Goal: Task Accomplishment & Management: Use online tool/utility

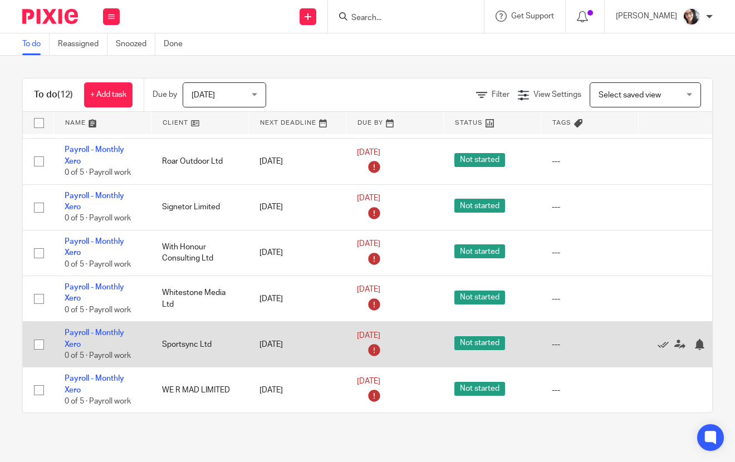
scroll to position [184, 0]
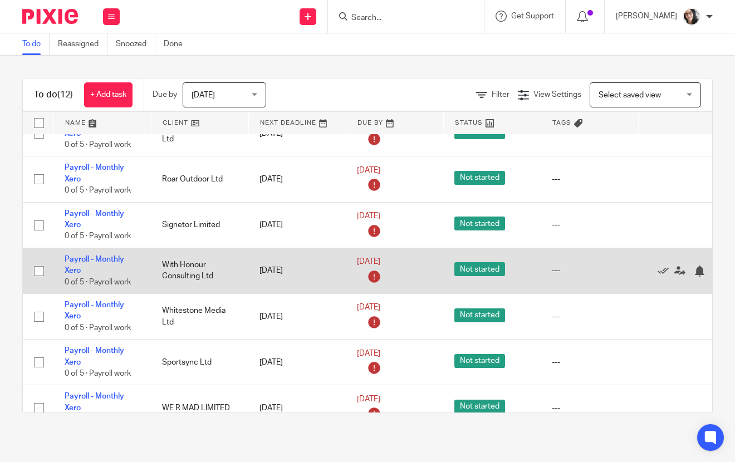
click at [185, 260] on td "With Honour Consulting Ltd" at bounding box center [199, 271] width 97 height 46
click at [99, 261] on link "Payroll - Monthly Xero" at bounding box center [95, 265] width 60 height 19
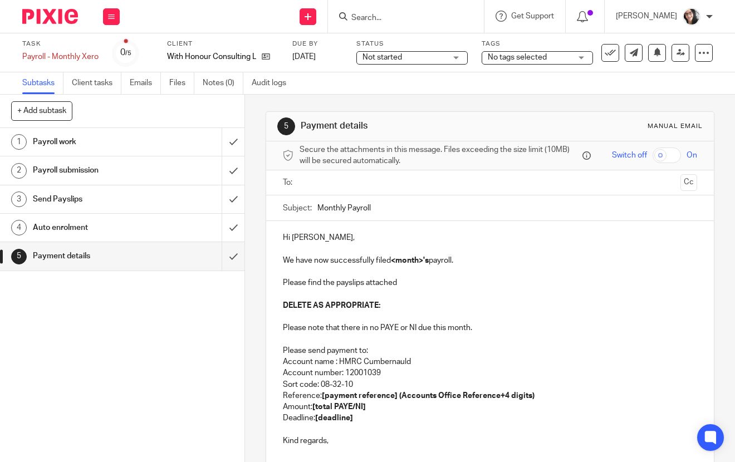
click at [337, 188] on input "text" at bounding box center [490, 183] width 373 height 13
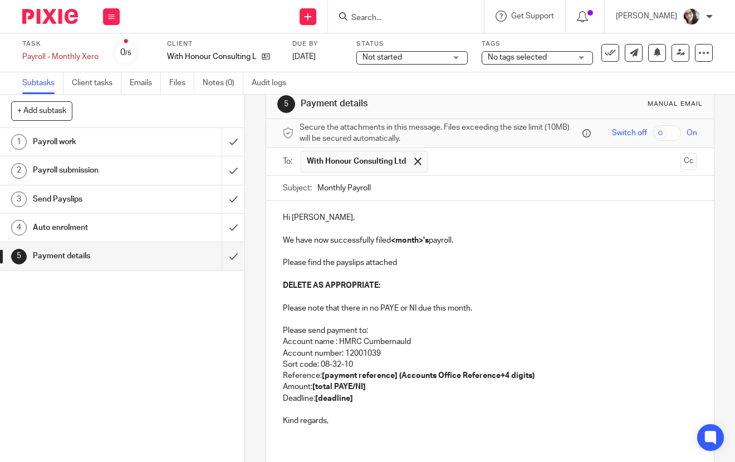
scroll to position [62, 0]
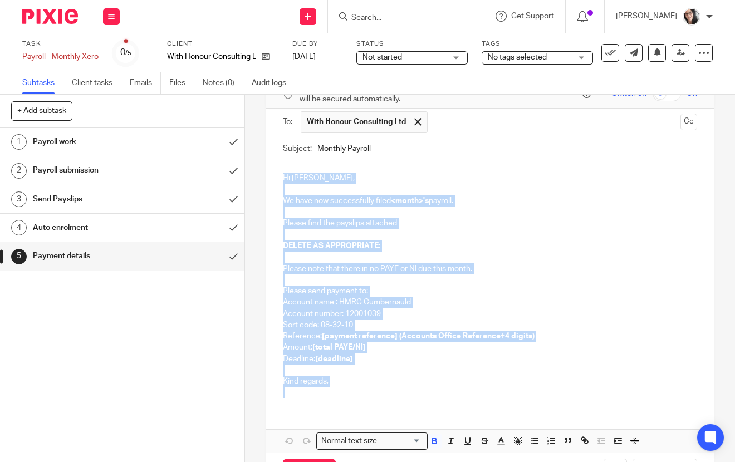
drag, startPoint x: 330, startPoint y: 408, endPoint x: 271, endPoint y: 165, distance: 250.5
click at [271, 165] on form "Secure the attachments in this message. Files exceeding the size limit (10MB) w…" at bounding box center [490, 285] width 448 height 410
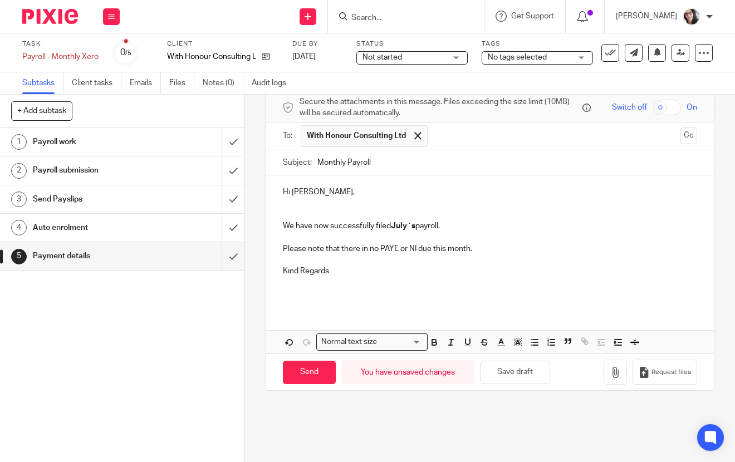
scroll to position [48, 0]
click at [392, 165] on input "Monthly Payroll" at bounding box center [507, 162] width 380 height 25
type input "Monthly Payroll August"
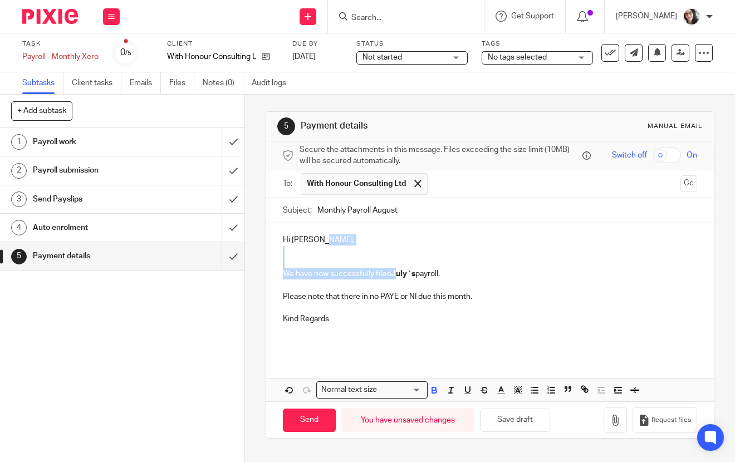
click at [397, 234] on div "Hi William, We have now successfully filed July`s payroll. Please note that the…" at bounding box center [490, 289] width 448 height 133
click at [395, 275] on p "We have now successfully filed July`s payroll." at bounding box center [490, 268] width 415 height 23
click at [399, 278] on strong "July`s" at bounding box center [403, 274] width 25 height 8
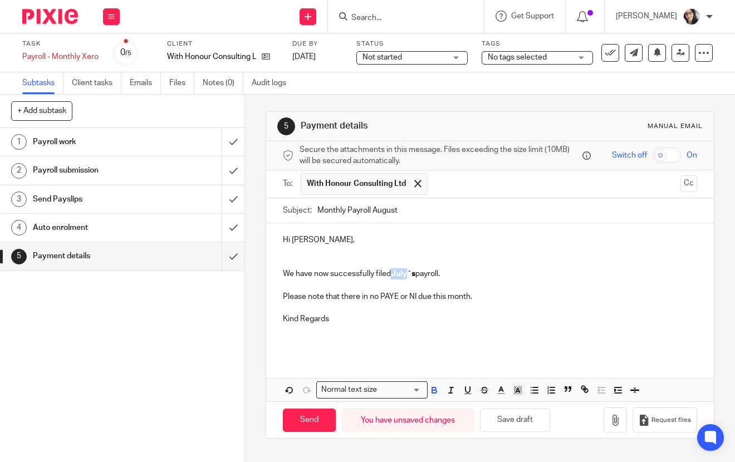
click at [399, 278] on strong "July`s" at bounding box center [403, 274] width 25 height 8
click at [604, 421] on button "button" at bounding box center [615, 420] width 23 height 25
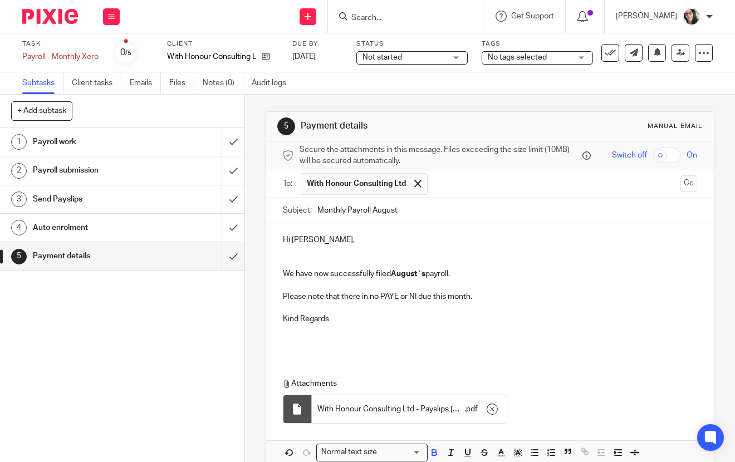
scroll to position [62, 0]
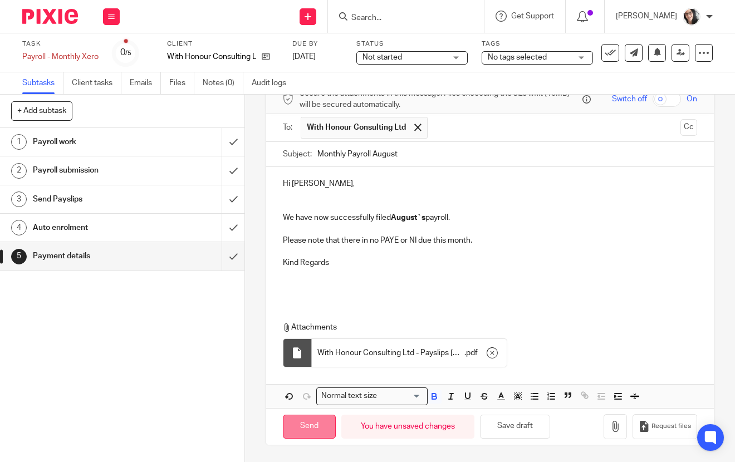
click at [303, 431] on input "Send" at bounding box center [309, 427] width 53 height 24
type input "Sent"
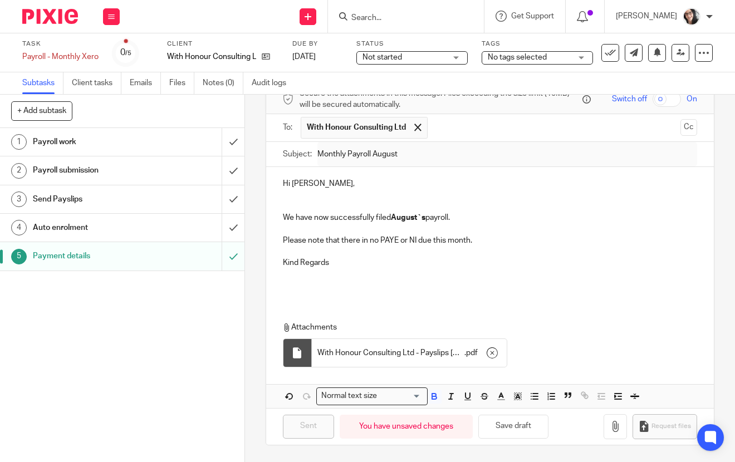
click at [605, 50] on icon at bounding box center [610, 52] width 11 height 11
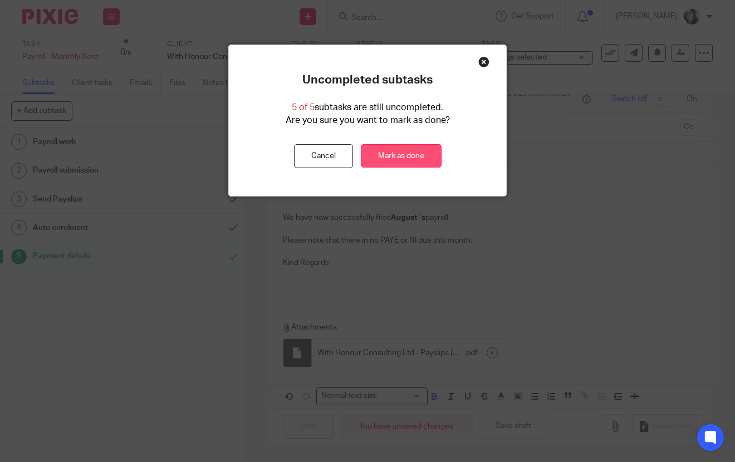
click at [408, 154] on link "Mark as done" at bounding box center [401, 156] width 81 height 24
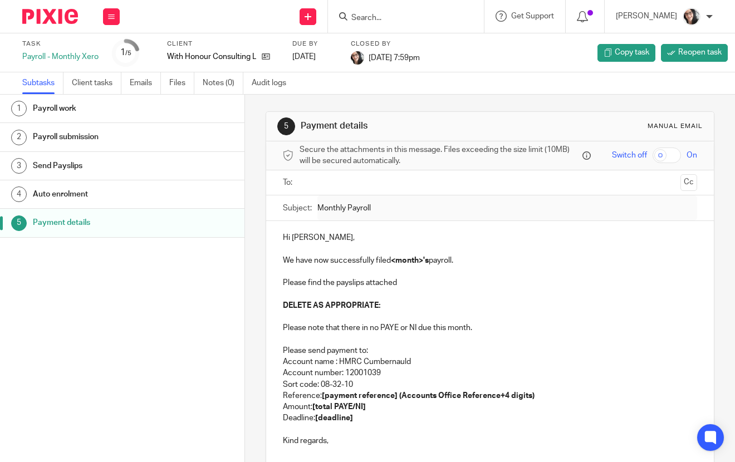
click at [662, 266] on p "We have now successfully filed <month>'s payroll." at bounding box center [490, 260] width 415 height 11
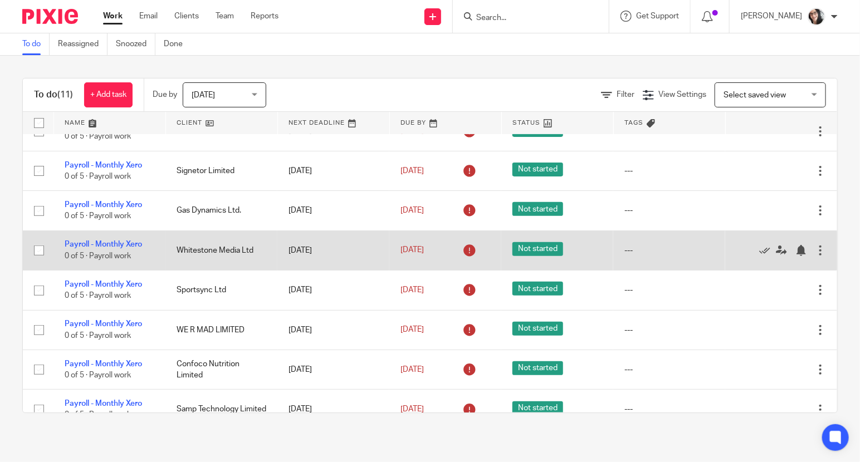
scroll to position [180, 0]
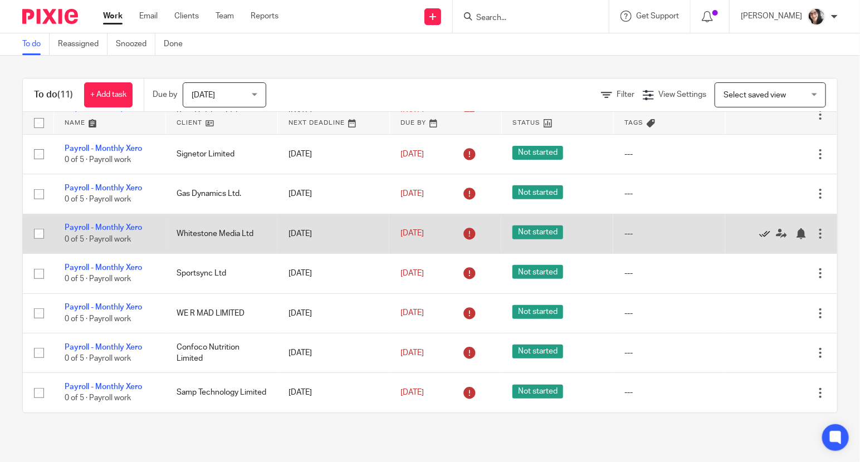
click at [759, 232] on icon at bounding box center [764, 233] width 11 height 11
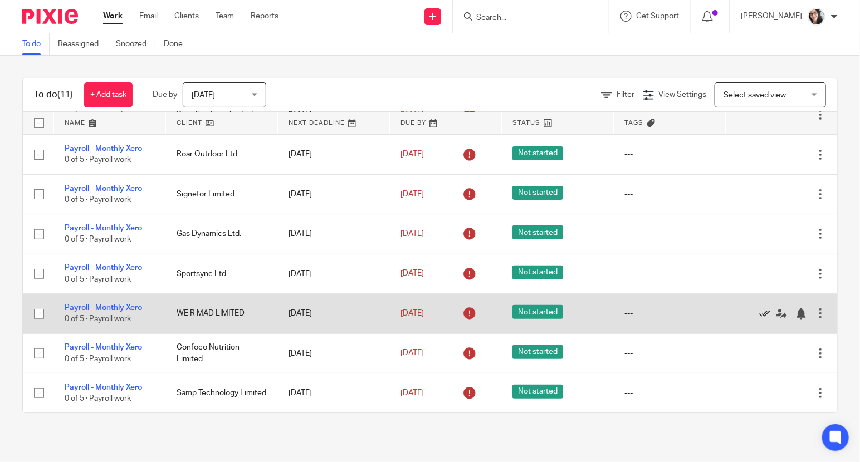
click at [759, 315] on icon at bounding box center [764, 314] width 11 height 11
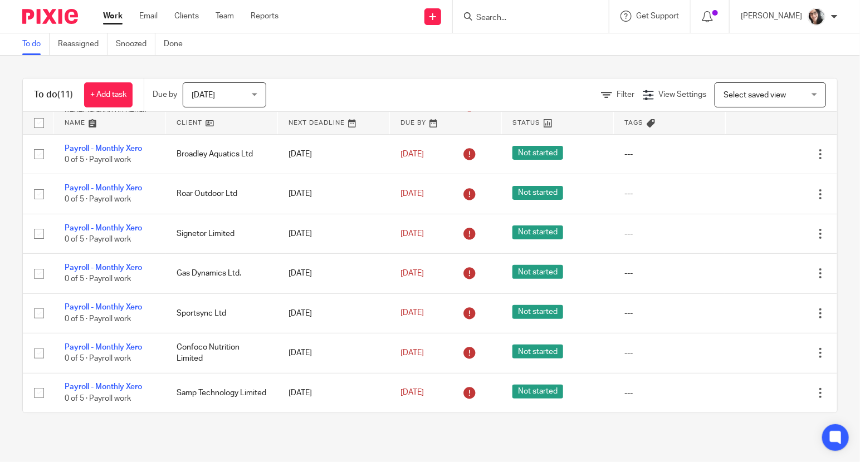
click at [197, 58] on div "To do (11) + Add task Due by Today Today Today Tomorrow This week Next week Thi…" at bounding box center [430, 246] width 860 height 380
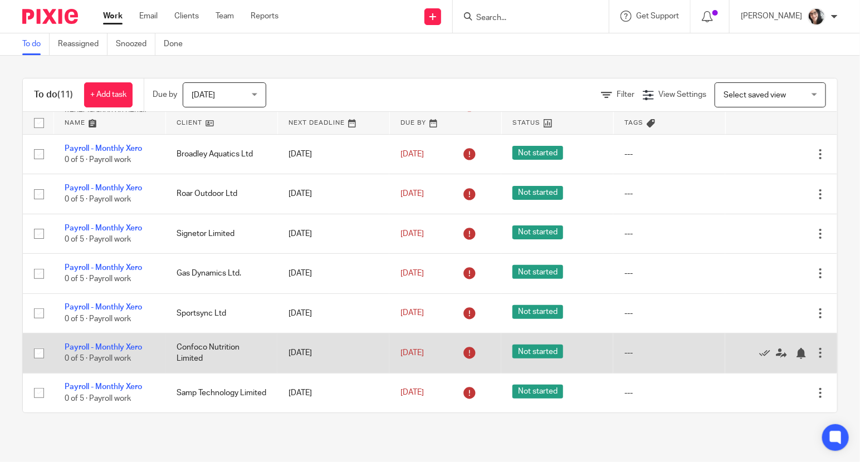
click at [115, 340] on td "Payroll - Monthly Xero 0 of 5 · Payroll work" at bounding box center [109, 354] width 112 height 40
click at [117, 346] on link "Payroll - Monthly Xero" at bounding box center [103, 348] width 77 height 8
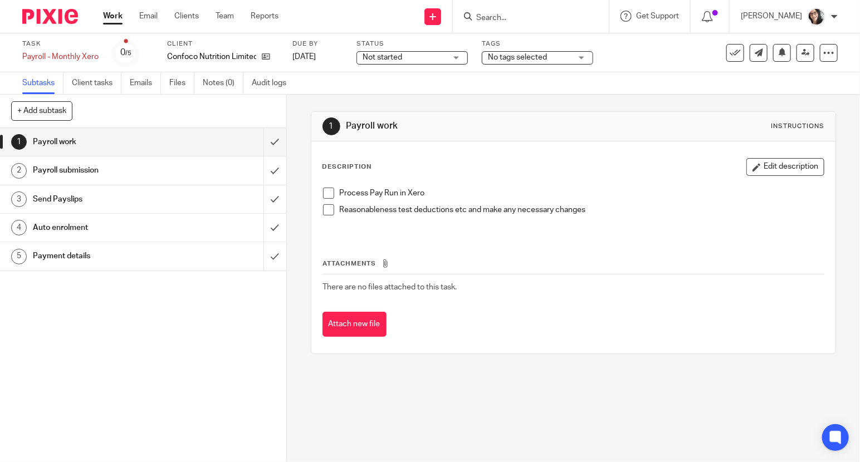
click at [85, 253] on h1 "Payment details" at bounding box center [106, 256] width 146 height 17
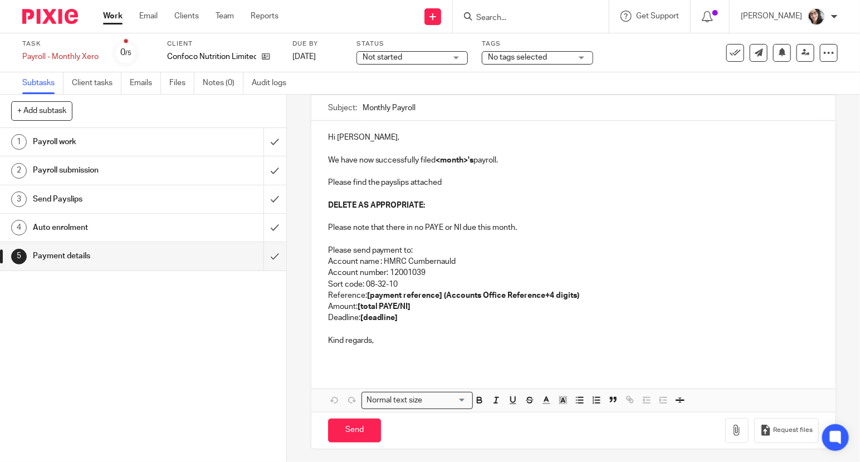
scroll to position [104, 0]
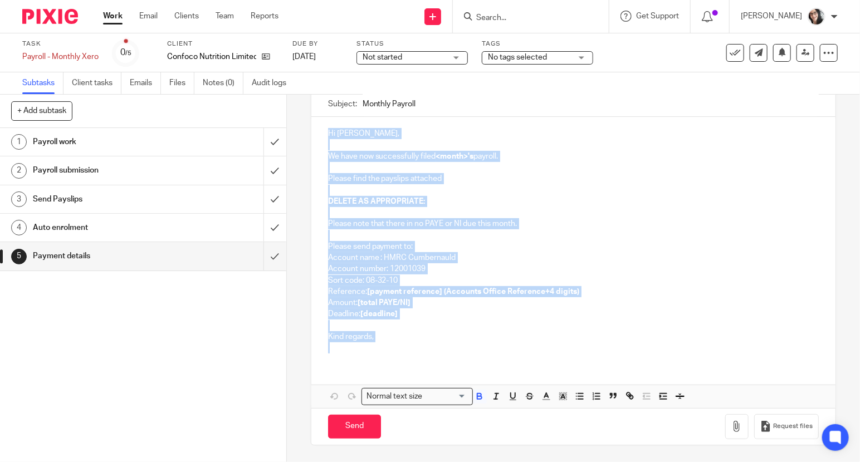
drag, startPoint x: 398, startPoint y: 349, endPoint x: 315, endPoint y: 124, distance: 240.0
click at [315, 124] on div "Hi Christina, We have now successfully filed <month>'s payroll. Please find the…" at bounding box center [573, 239] width 525 height 245
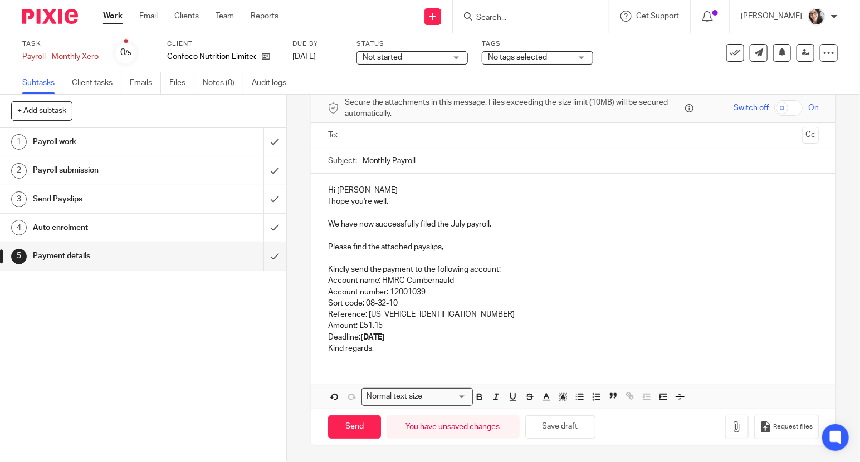
scroll to position [48, 0]
click at [454, 226] on p "We have now successfully filed the July payroll." at bounding box center [573, 224] width 491 height 11
click at [477, 157] on input "Monthly Payroll" at bounding box center [591, 160] width 457 height 25
click at [461, 215] on p at bounding box center [573, 213] width 491 height 11
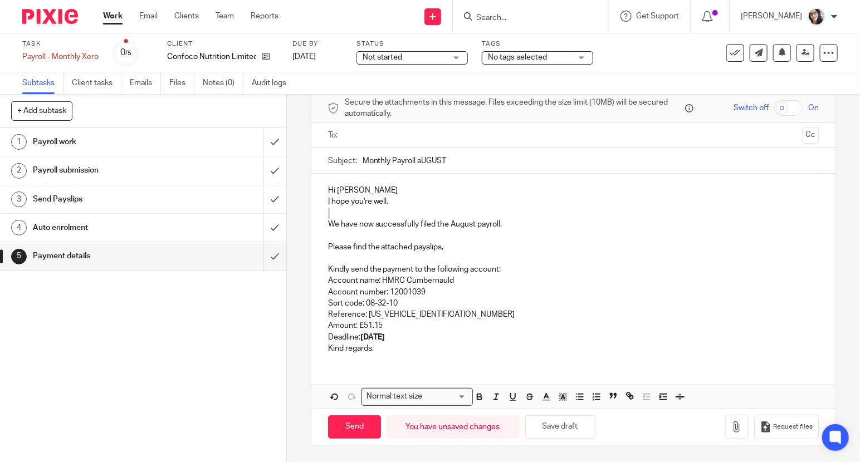
click at [461, 215] on p at bounding box center [573, 213] width 491 height 11
click at [459, 221] on p "We have now successfully filed the August payroll." at bounding box center [573, 224] width 491 height 11
copy p "August"
click at [427, 164] on input "Monthly Payroll aUGUST" at bounding box center [591, 160] width 457 height 25
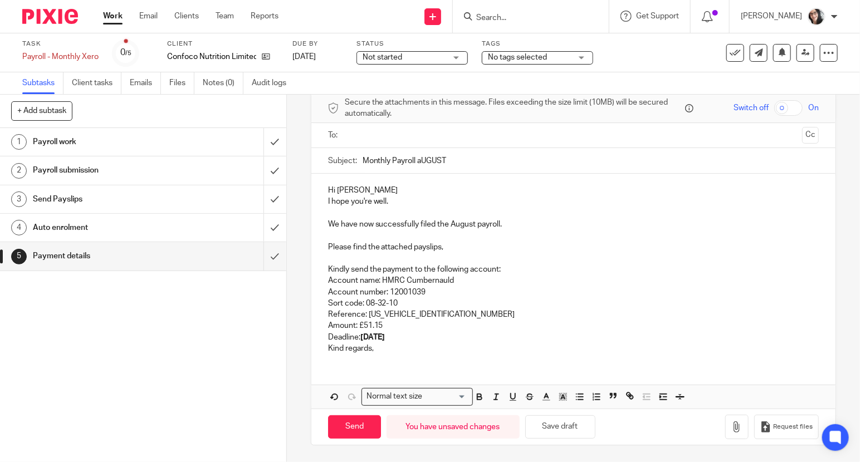
paste input "August"
type input "Monthly Payroll August"
click at [385, 335] on strong "21st August 2025" at bounding box center [372, 338] width 25 height 8
click at [451, 310] on p "Reference: 475PB015013912604" at bounding box center [573, 314] width 491 height 11
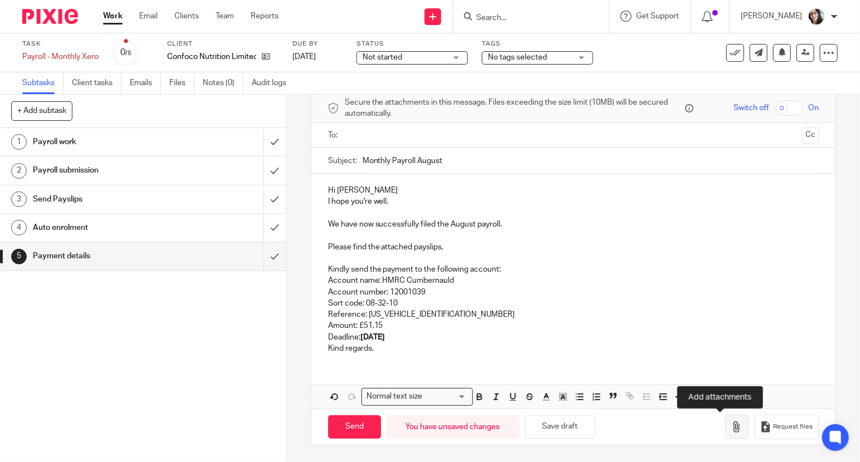
click at [731, 426] on icon "button" at bounding box center [736, 427] width 11 height 11
click at [196, 357] on div "1 Payroll work 2 Payroll submission 3 Send Payslips 4 Auto enrolment 5 Payment …" at bounding box center [143, 295] width 286 height 334
click at [731, 431] on icon "button" at bounding box center [736, 427] width 11 height 11
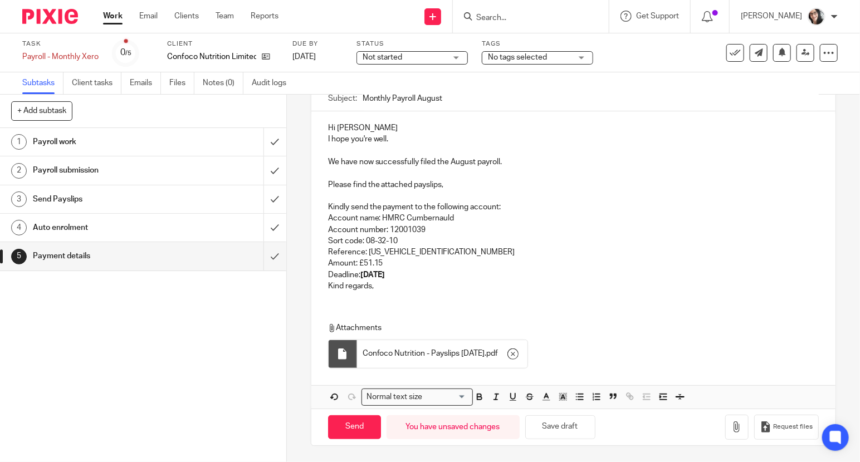
scroll to position [110, 0]
click at [352, 426] on input "Send" at bounding box center [354, 427] width 53 height 24
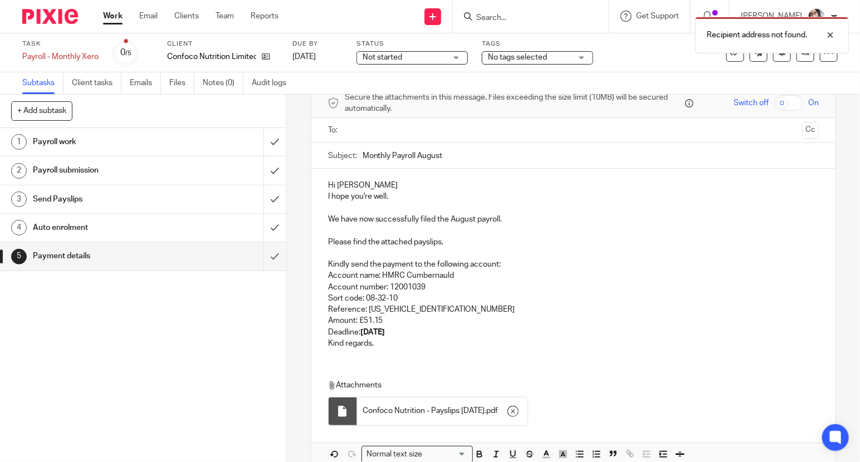
scroll to position [0, 0]
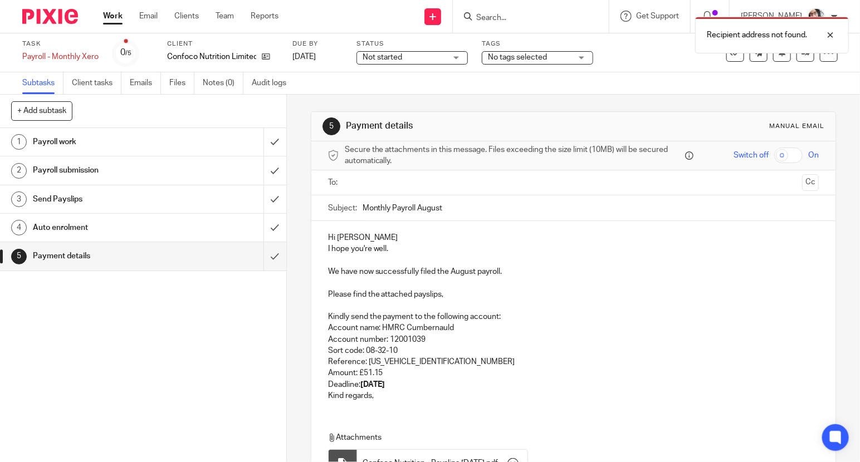
click at [402, 182] on input "text" at bounding box center [573, 183] width 449 height 13
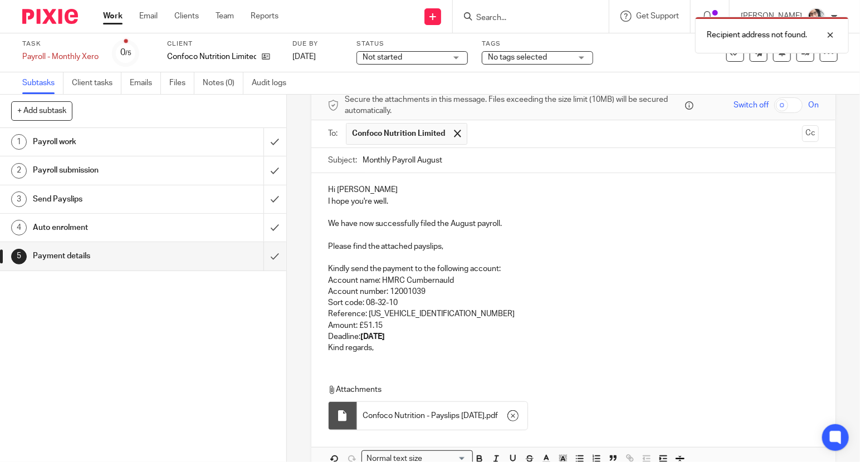
scroll to position [114, 0]
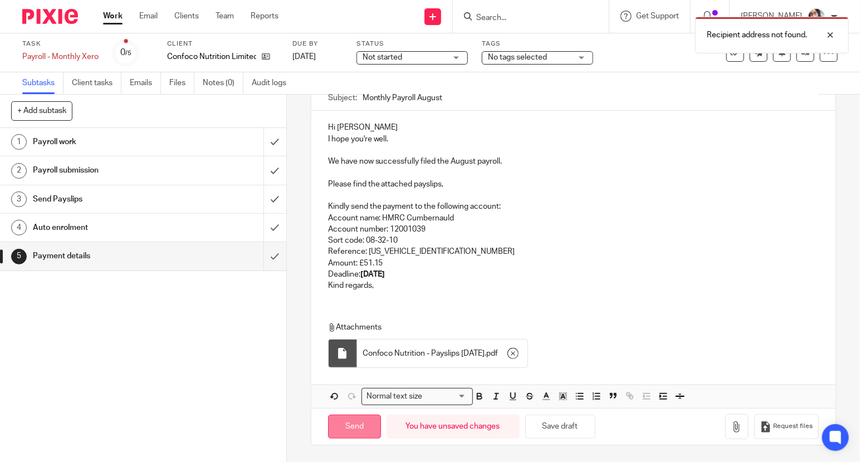
click at [348, 426] on input "Send" at bounding box center [354, 427] width 53 height 24
type input "Sent"
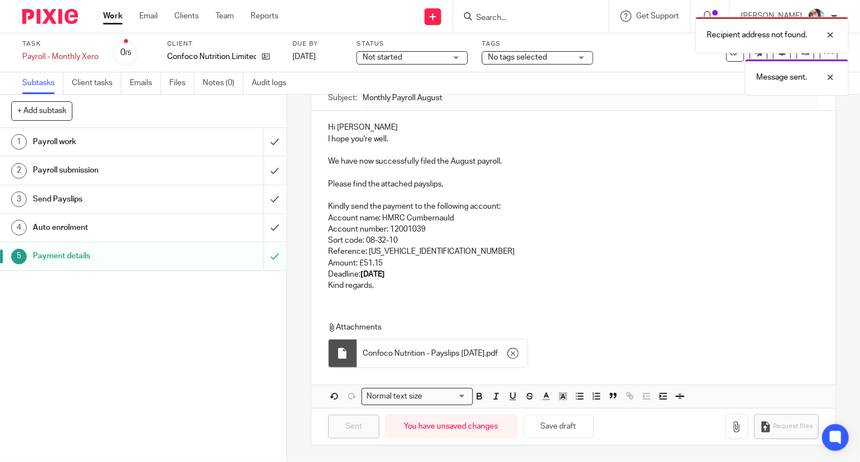
scroll to position [0, 0]
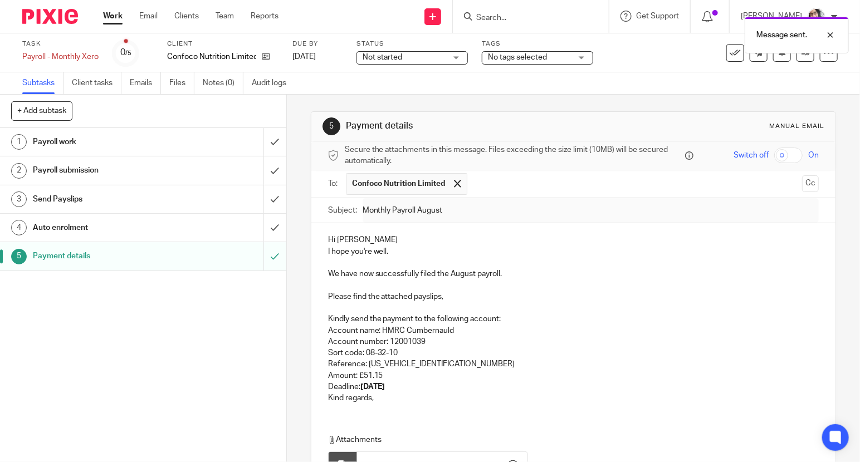
click at [731, 53] on div "Message sent." at bounding box center [639, 32] width 419 height 42
click at [117, 17] on link "Work" at bounding box center [112, 16] width 19 height 11
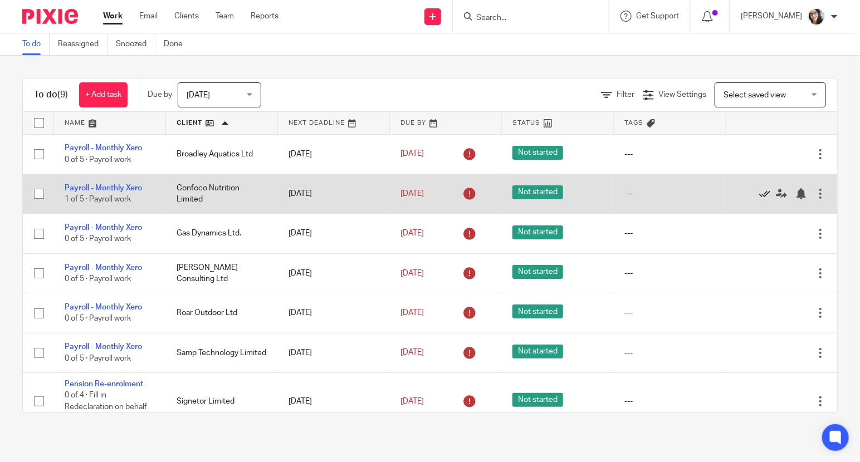
click at [759, 196] on icon at bounding box center [764, 193] width 11 height 11
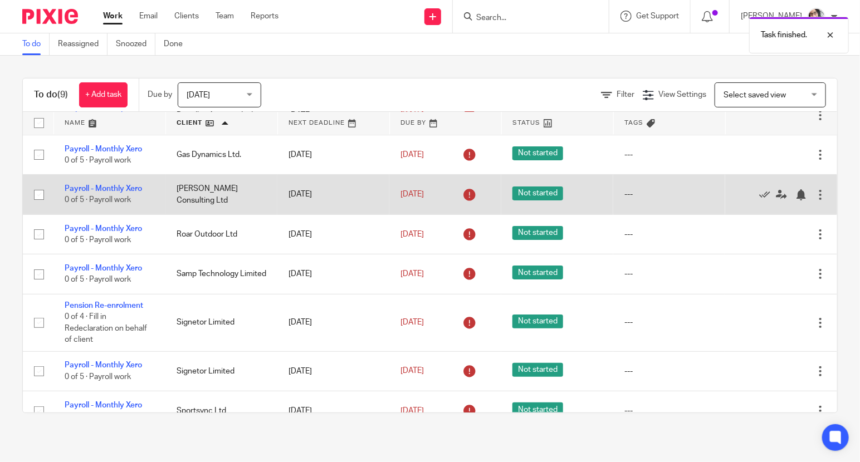
scroll to position [60, 0]
